Goal: Find contact information: Obtain details needed to contact an individual or organization

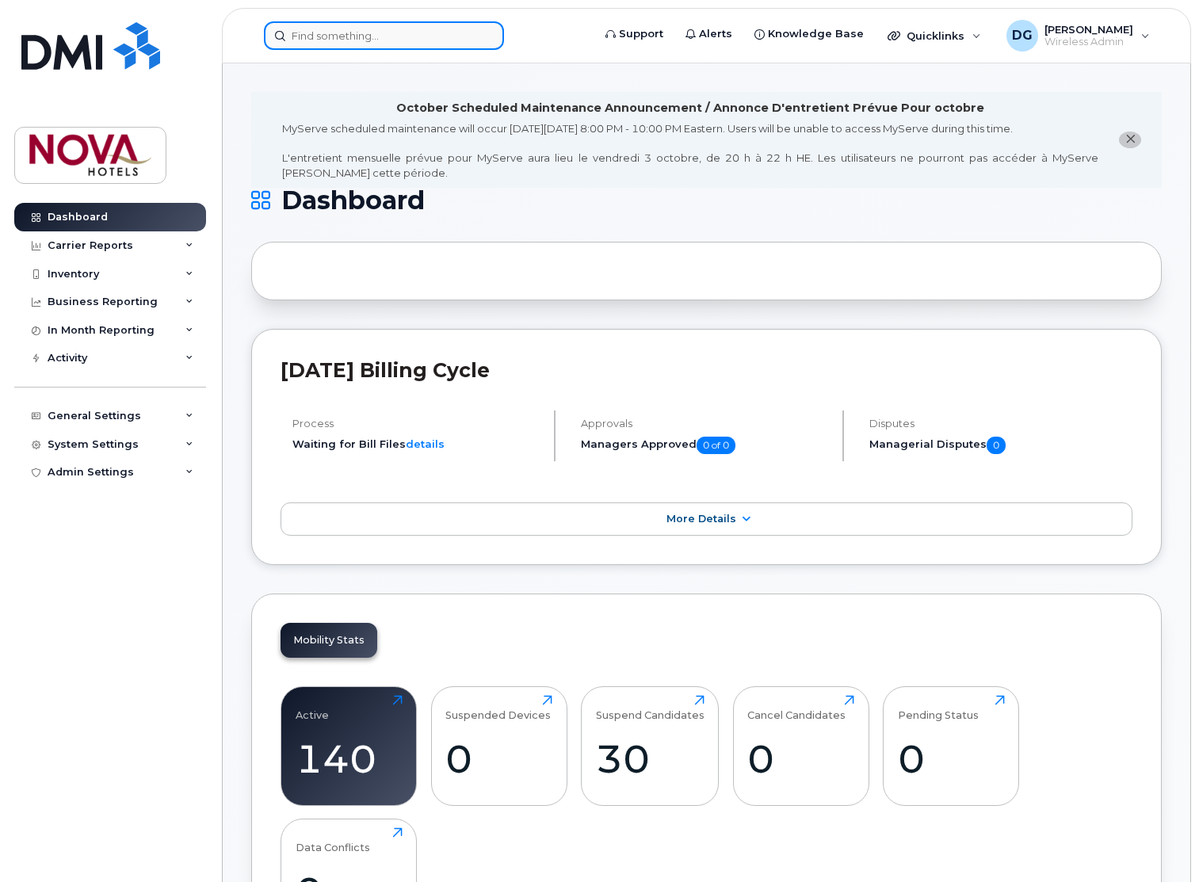
click at [414, 24] on input at bounding box center [384, 35] width 240 height 29
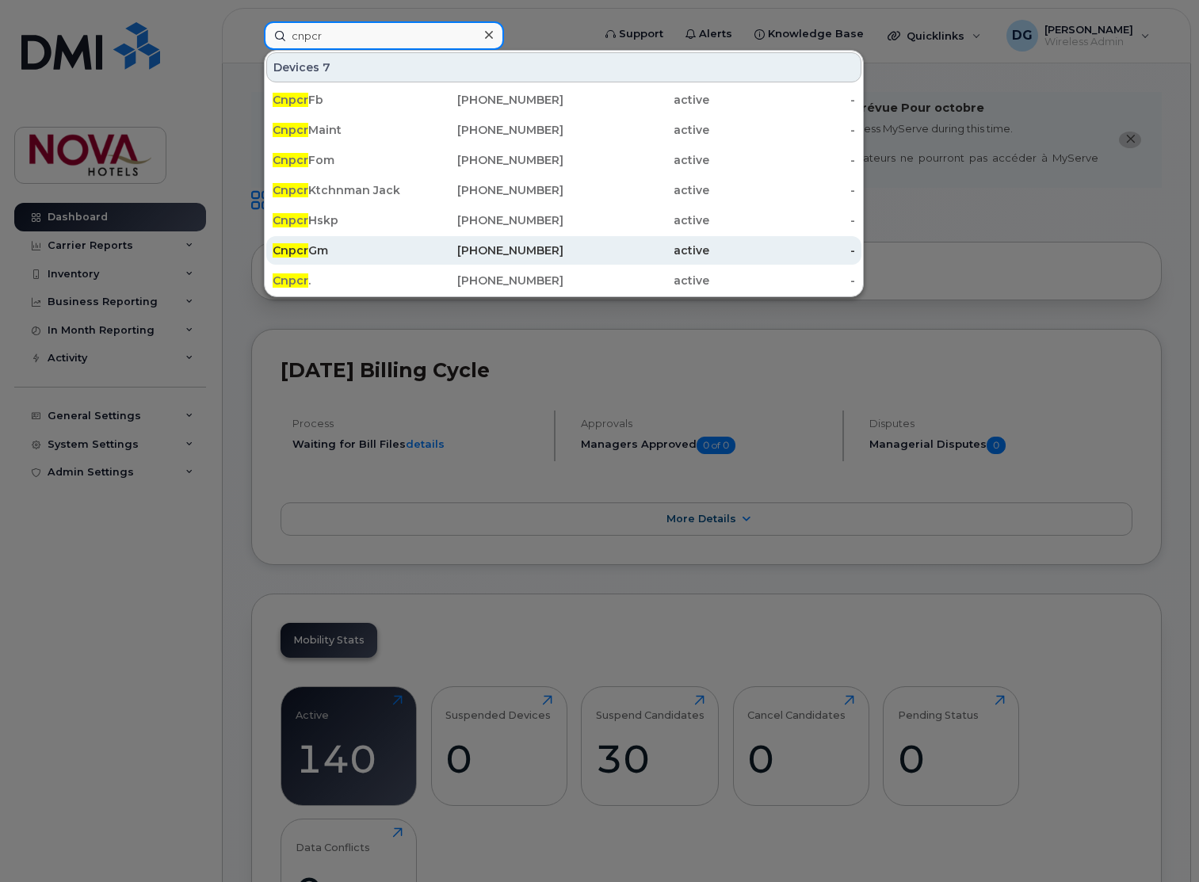
type input "cnpcr"
click at [396, 243] on div "Cnpcr Gm" at bounding box center [346, 250] width 146 height 29
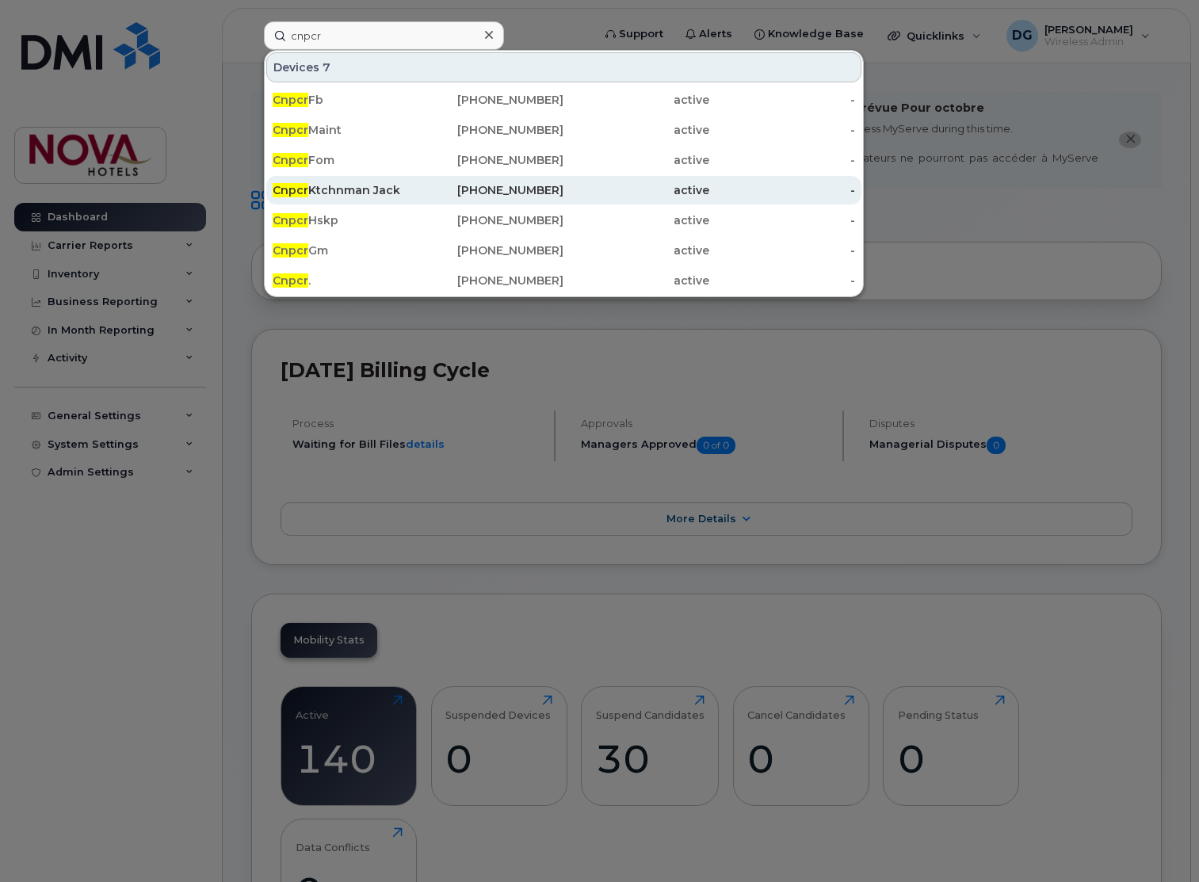
click at [361, 196] on div "Cnpcr Ktchnman Jack" at bounding box center [346, 190] width 146 height 16
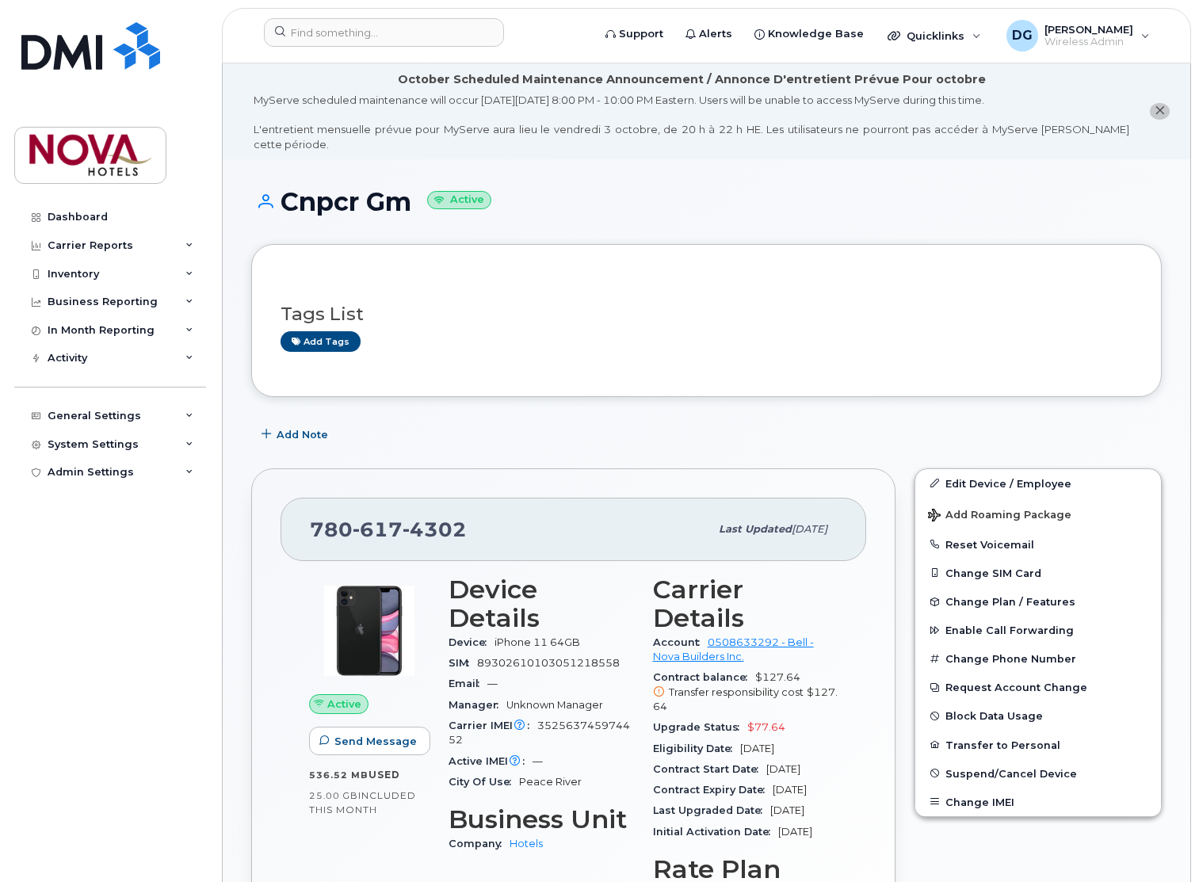
click at [410, 518] on span "4302" at bounding box center [435, 530] width 64 height 24
copy span "780 617 4302"
click at [980, 815] on div "Edit Device / Employee Add Roaming Package Reset Voicemail Change SIM Card Chan…" at bounding box center [1038, 773] width 266 height 629
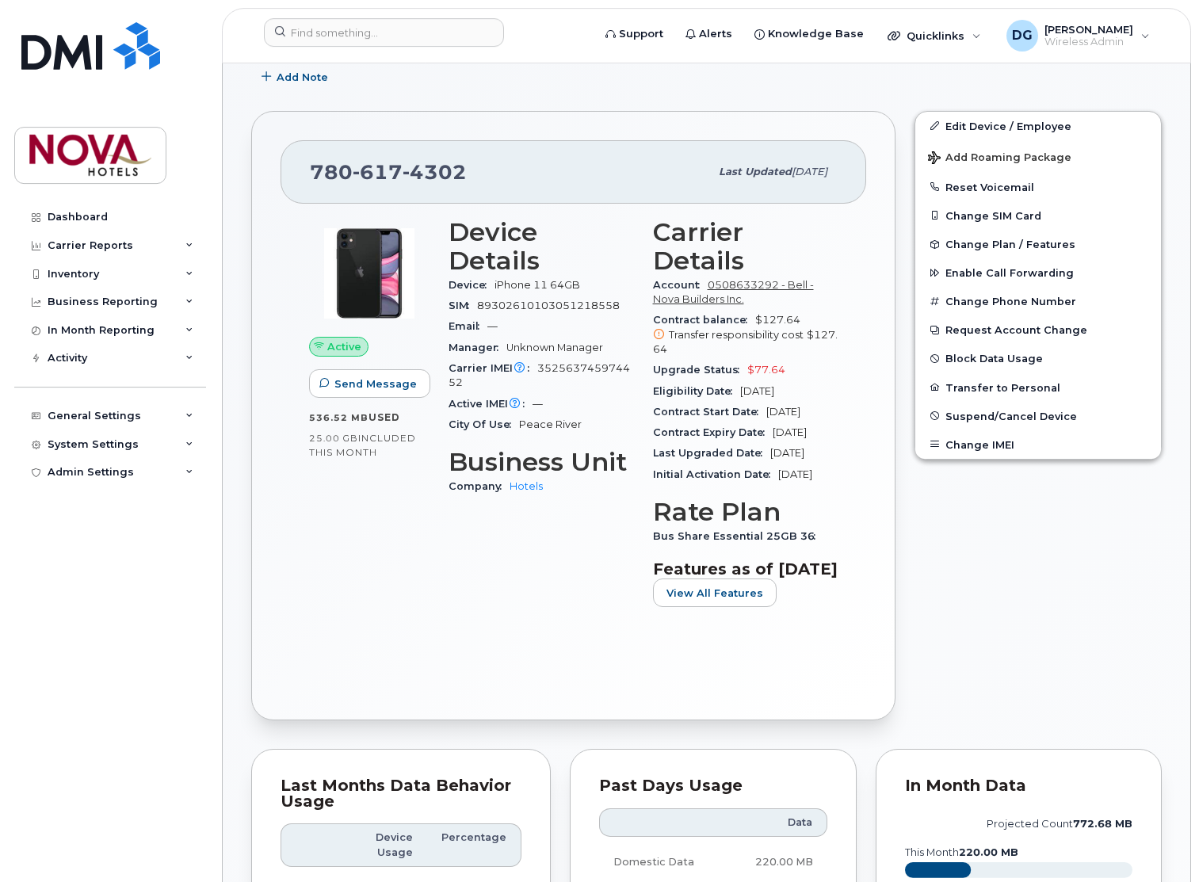
scroll to position [404, 0]
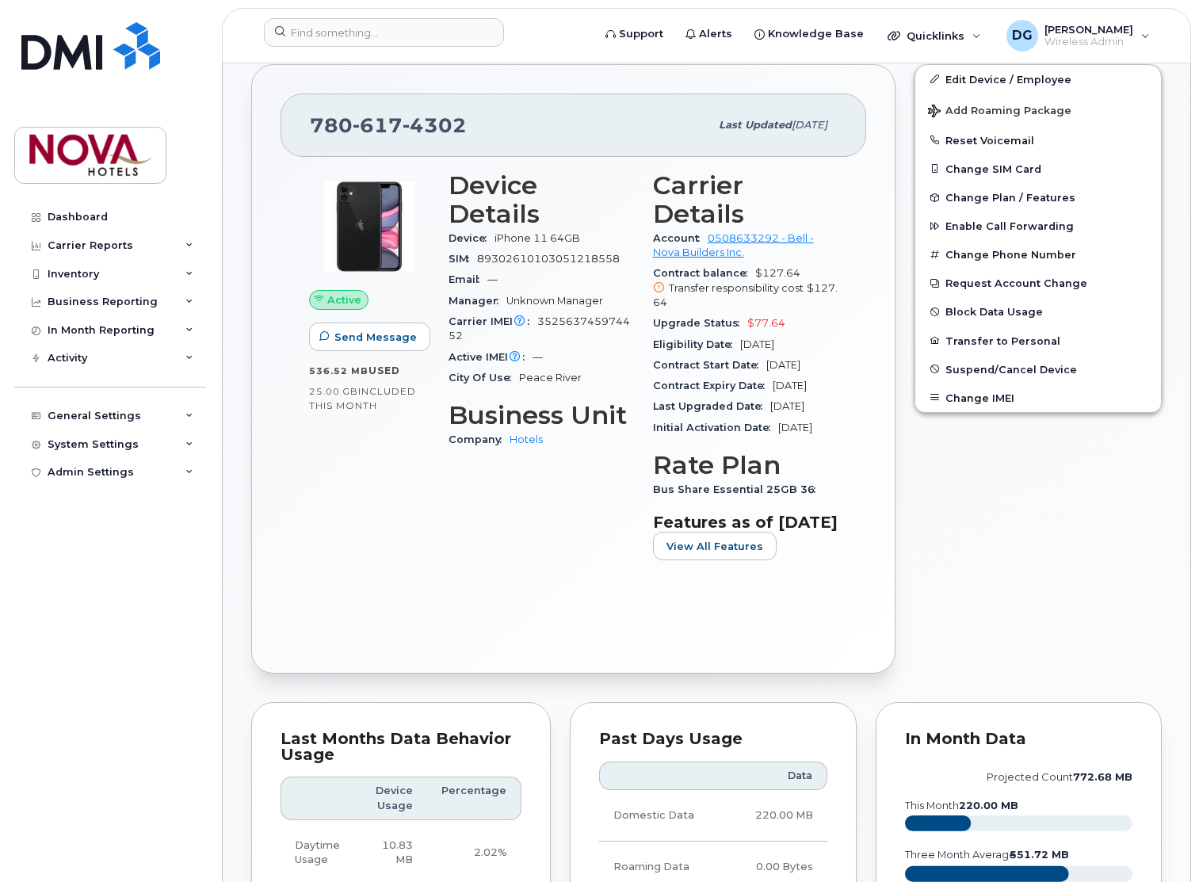
click at [951, 591] on div "Edit Device / Employee Add Roaming Package Reset Voicemail Change SIM Card Chan…" at bounding box center [1038, 369] width 266 height 629
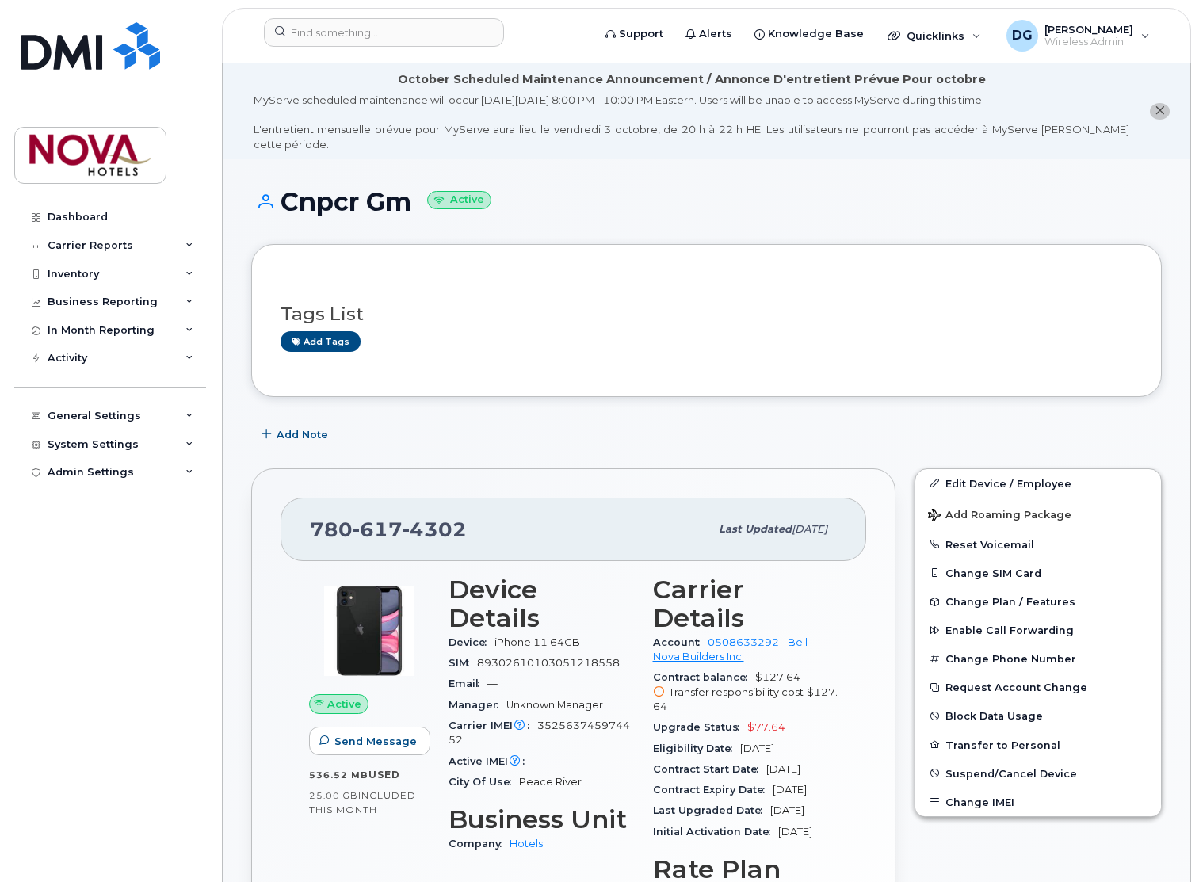
click at [342, 518] on span "780 617 4302" at bounding box center [388, 530] width 157 height 24
copy span "780 617 4302"
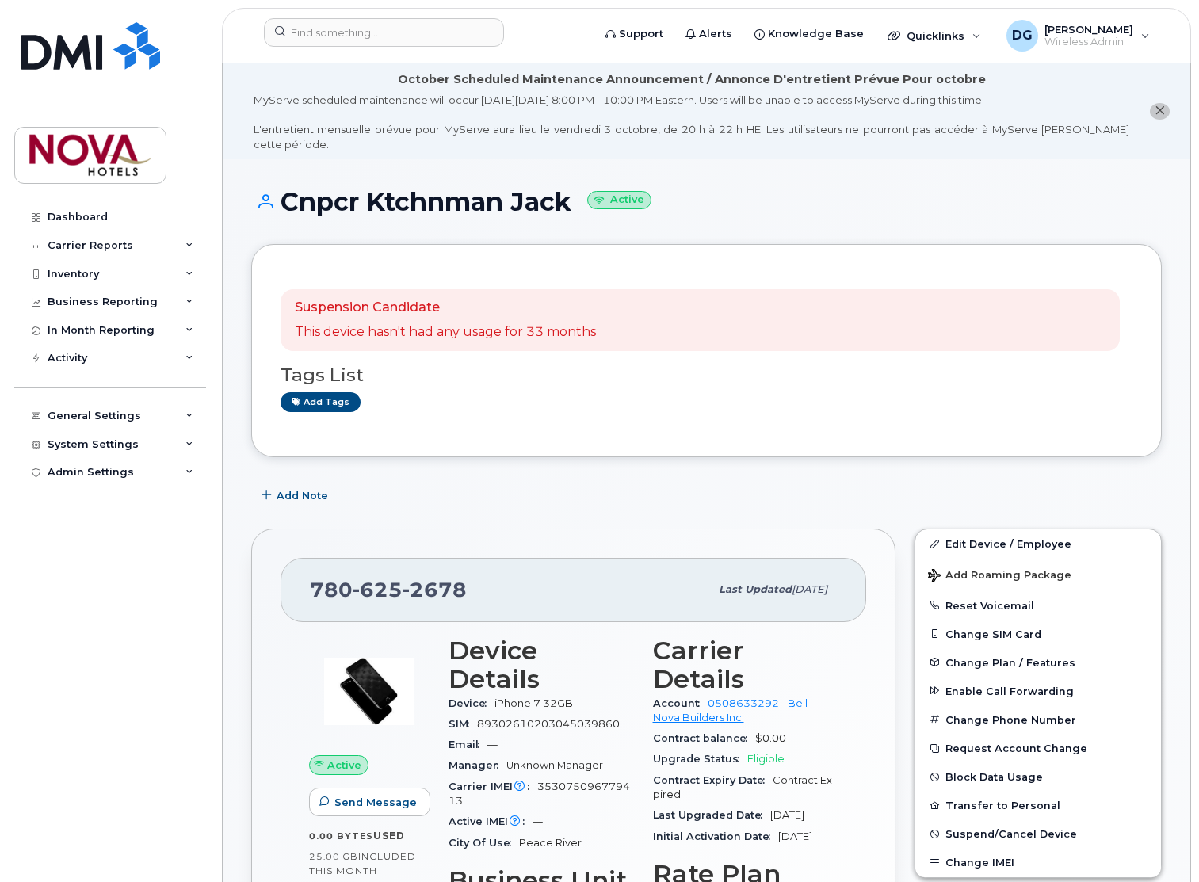
click at [395, 584] on span "625" at bounding box center [378, 590] width 50 height 24
copy span "780 625 2678"
click at [717, 426] on div "Suspension Candidate This device hasn't had any usage for 33 months Tags List A…" at bounding box center [706, 350] width 911 height 213
